Goal: Use online tool/utility: Utilize a website feature to perform a specific function

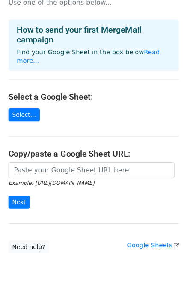
scroll to position [53, 0]
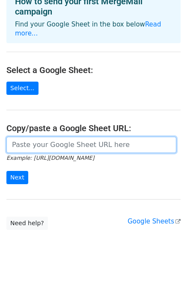
click at [27, 138] on input "url" at bounding box center [91, 145] width 170 height 16
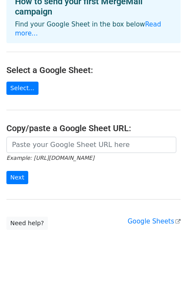
click at [29, 71] on main "Choose a Google Sheet Use one of the options below... How to send your first Me…" at bounding box center [93, 91] width 187 height 276
click at [24, 82] on link "Select..." at bounding box center [22, 88] width 32 height 13
click at [148, 217] on link "Google Sheets" at bounding box center [153, 221] width 53 height 8
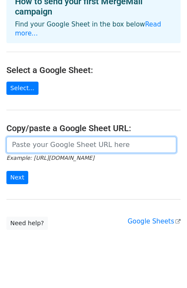
click at [24, 137] on input "url" at bounding box center [91, 145] width 170 height 16
paste input "https://docs.google.com/spreadsheets/d/1XtG8Gh6lccX3eWQ7atT12E8xh2802pFIgExG99o…"
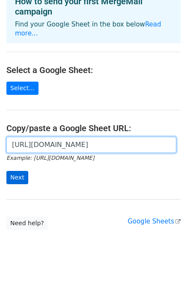
type input "https://docs.google.com/spreadsheets/d/1XtG8Gh6lccX3eWQ7atT12E8xh2802pFIgExG99o…"
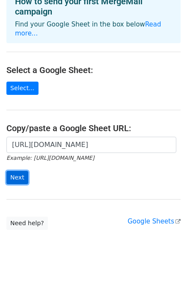
scroll to position [0, 0]
click at [15, 171] on input "Next" at bounding box center [17, 177] width 22 height 13
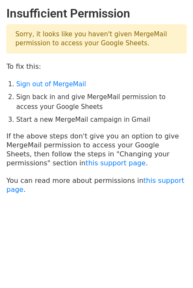
click at [39, 97] on li "Sign back in and give MergeMail permission to access your Google Sheets" at bounding box center [101, 101] width 170 height 19
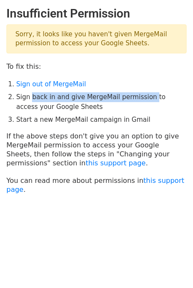
drag, startPoint x: 39, startPoint y: 98, endPoint x: 141, endPoint y: 98, distance: 101.7
click at [141, 98] on li "Sign back in and give MergeMail permission to access your Google Sheets" at bounding box center [101, 101] width 170 height 19
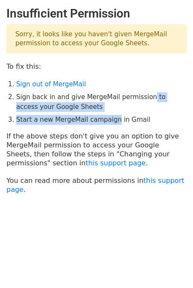
drag, startPoint x: 141, startPoint y: 98, endPoint x: 82, endPoint y: 117, distance: 61.3
click at [82, 117] on ol "Sign out of MergeMail Sign back in and give MergeMail permission to access your…" at bounding box center [101, 101] width 170 height 45
click at [82, 117] on li "Start a new MergeMail campaign in Gmail" at bounding box center [101, 120] width 170 height 10
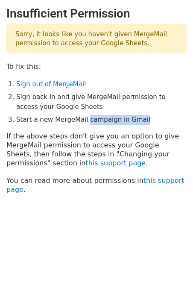
drag, startPoint x: 82, startPoint y: 117, endPoint x: 132, endPoint y: 120, distance: 49.6
click at [132, 120] on li "Start a new MergeMail campaign in Gmail" at bounding box center [101, 120] width 170 height 10
click at [94, 119] on li "Start a new MergeMail campaign in Gmail" at bounding box center [101, 120] width 170 height 10
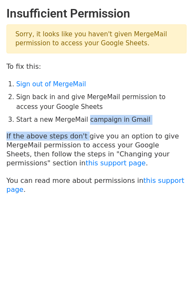
drag, startPoint x: 94, startPoint y: 119, endPoint x: 71, endPoint y: 133, distance: 26.9
click at [71, 133] on main "Insufficient Permission Sorry, it looks like you haven't given MergeMail permis…" at bounding box center [96, 100] width 193 height 188
click at [71, 133] on p "If the above steps don't give you an option to give MergeMail permission to acc…" at bounding box center [96, 150] width 180 height 36
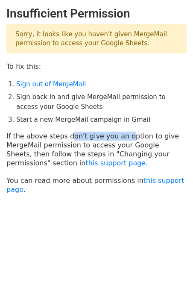
drag, startPoint x: 71, startPoint y: 133, endPoint x: 113, endPoint y: 137, distance: 42.0
click at [113, 137] on p "If the above steps don't give you an option to give MergeMail permission to acc…" at bounding box center [96, 150] width 180 height 36
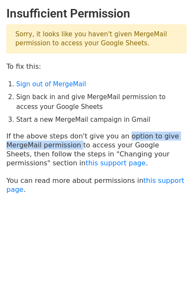
drag, startPoint x: 113, startPoint y: 137, endPoint x: 66, endPoint y: 145, distance: 48.0
click at [66, 145] on p "If the above steps don't give you an option to give MergeMail permission to acc…" at bounding box center [96, 150] width 180 height 36
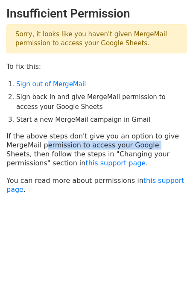
drag, startPoint x: 66, startPoint y: 145, endPoint x: 135, endPoint y: 145, distance: 69.2
click at [135, 145] on p "If the above steps don't give you an option to give MergeMail permission to acc…" at bounding box center [96, 150] width 180 height 36
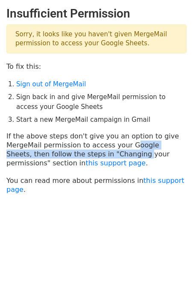
drag, startPoint x: 135, startPoint y: 145, endPoint x: 82, endPoint y: 152, distance: 53.9
click at [82, 152] on p "If the above steps don't give you an option to give MergeMail permission to acc…" at bounding box center [96, 150] width 180 height 36
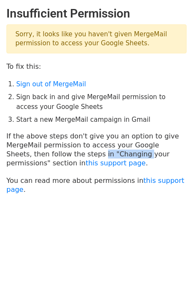
drag, startPoint x: 82, startPoint y: 152, endPoint x: 53, endPoint y: 150, distance: 29.2
click at [53, 150] on p "If the above steps don't give you an option to give MergeMail permission to acc…" at bounding box center [96, 150] width 180 height 36
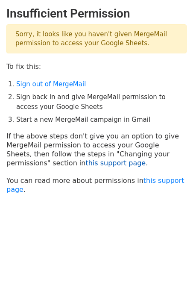
click at [85, 163] on link "this support page" at bounding box center [115, 163] width 60 height 8
click at [31, 86] on link "Sign out of MergeMail" at bounding box center [51, 84] width 70 height 8
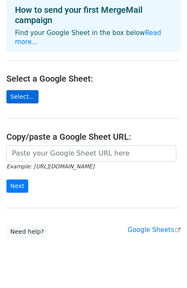
scroll to position [53, 0]
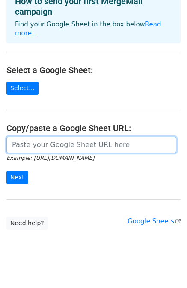
click at [21, 137] on input "url" at bounding box center [91, 145] width 170 height 16
paste input "https://docs.google.com/spreadsheets/d/1XtG8Gh6lccX3eWQ7atT12E8xh2802pFIgExG99o…"
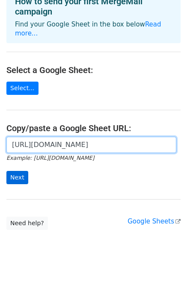
type input "https://docs.google.com/spreadsheets/d/1XtG8Gh6lccX3eWQ7atT12E8xh2802pFIgExG99o…"
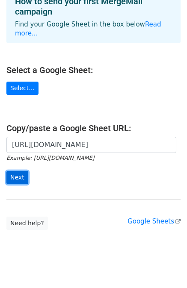
scroll to position [0, 0]
click at [13, 171] on input "Next" at bounding box center [17, 177] width 22 height 13
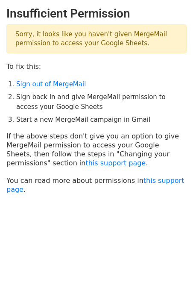
click at [25, 101] on li "Sign back in and give MergeMail permission to access your Google Sheets" at bounding box center [101, 101] width 170 height 19
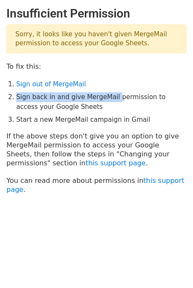
drag, startPoint x: 25, startPoint y: 101, endPoint x: 109, endPoint y: 96, distance: 84.7
click at [109, 96] on li "Sign back in and give MergeMail permission to access your Google Sheets" at bounding box center [101, 101] width 170 height 19
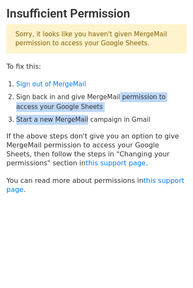
drag, startPoint x: 109, startPoint y: 96, endPoint x: 63, endPoint y: 123, distance: 53.6
click at [63, 123] on ol "Sign out of MergeMail Sign back in and give MergeMail permission to access your…" at bounding box center [101, 101] width 170 height 45
click at [63, 123] on li "Start a new MergeMail campaign in Gmail" at bounding box center [101, 120] width 170 height 10
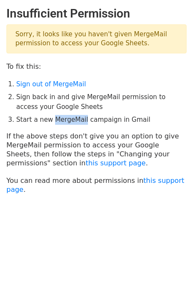
drag, startPoint x: 63, startPoint y: 123, endPoint x: 51, endPoint y: 118, distance: 12.3
click at [51, 118] on li "Start a new MergeMail campaign in Gmail" at bounding box center [101, 120] width 170 height 10
click at [154, 176] on link "this support page" at bounding box center [95, 184] width 178 height 17
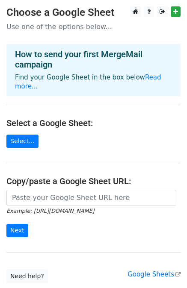
scroll to position [53, 0]
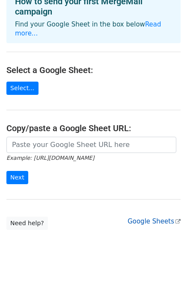
click at [156, 217] on link "Google Sheets" at bounding box center [153, 221] width 53 height 8
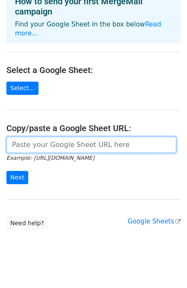
click at [74, 137] on input "url" at bounding box center [91, 145] width 170 height 16
paste input "https://docs.google.com/spreadsheets/d/1XtG8Gh6lccX3eWQ7atT12E8xh2802pFIgExG99o…"
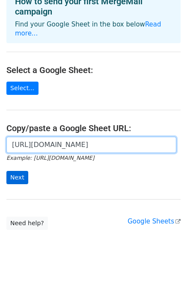
type input "https://docs.google.com/spreadsheets/d/1XtG8Gh6lccX3eWQ7atT12E8xh2802pFIgExG99o…"
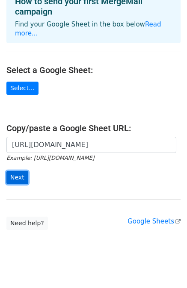
scroll to position [0, 0]
click at [20, 171] on input "Next" at bounding box center [17, 177] width 22 height 13
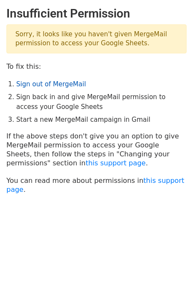
click at [27, 86] on link "Sign out of MergeMail" at bounding box center [51, 84] width 70 height 8
